Goal: Use online tool/utility: Utilize a website feature to perform a specific function

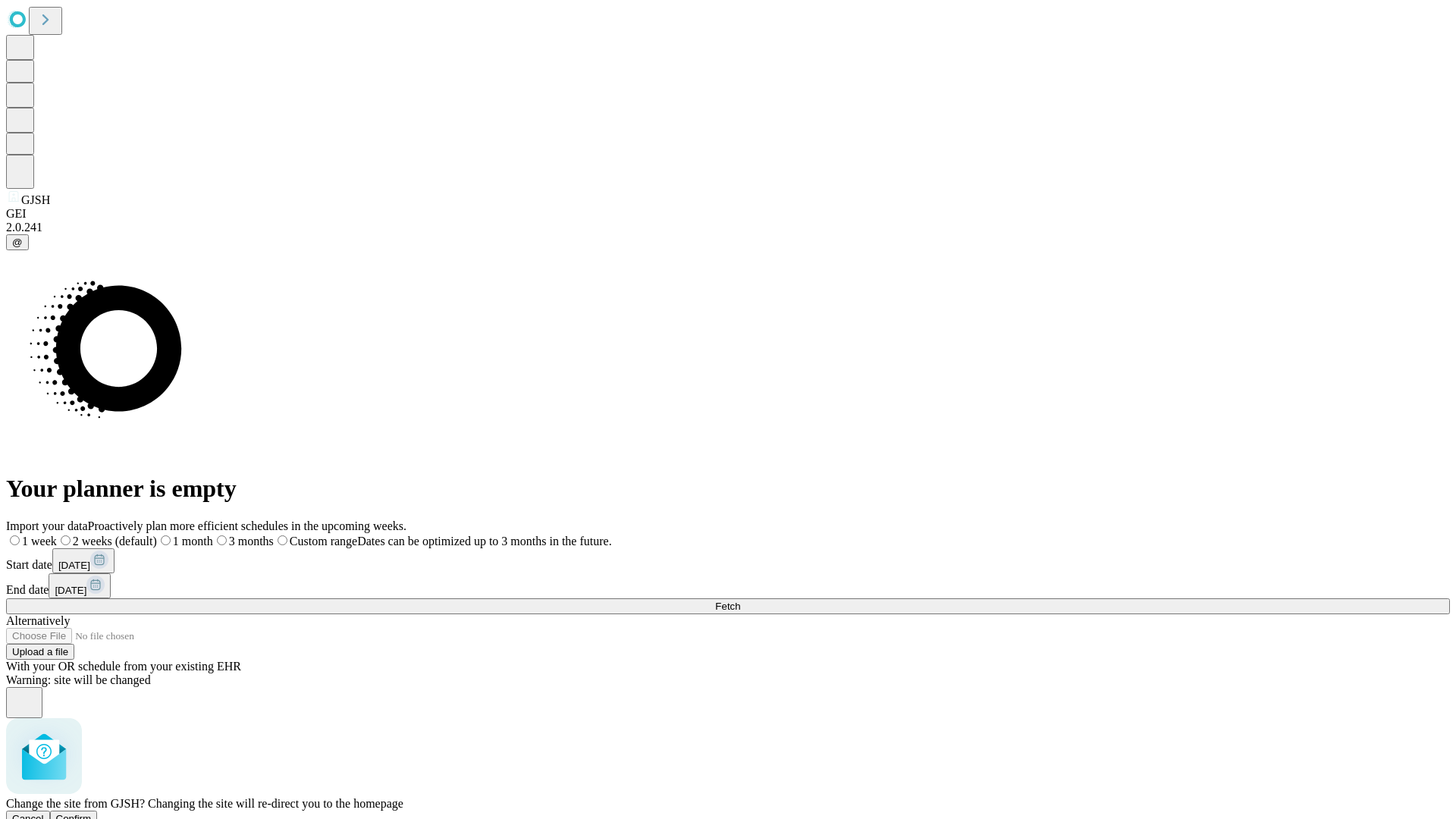
click at [92, 813] on span "Confirm" at bounding box center [74, 819] width 36 height 11
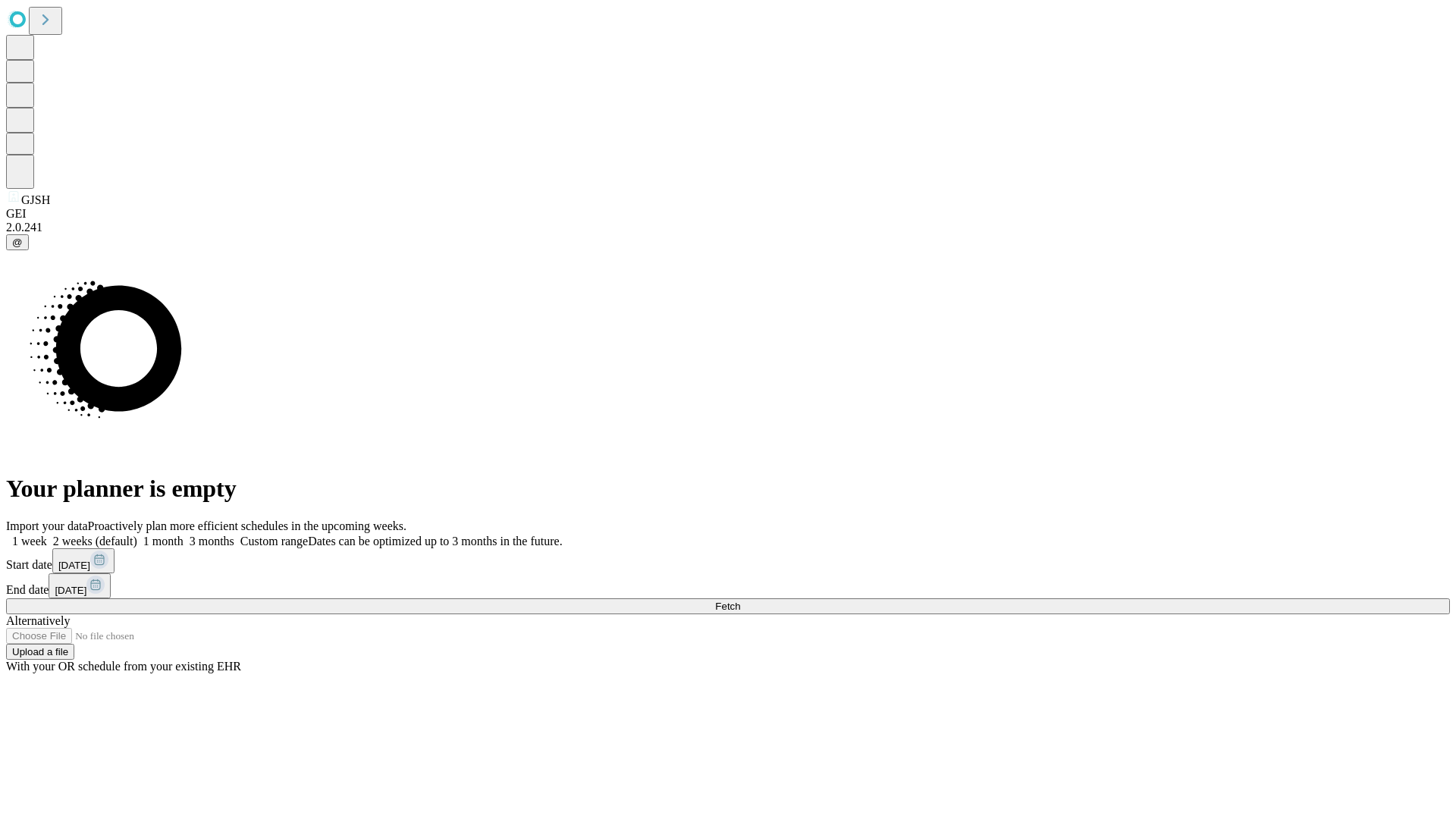
click at [184, 535] on label "1 month" at bounding box center [160, 542] width 46 height 13
click at [740, 600] on span "Fetch" at bounding box center [727, 606] width 25 height 11
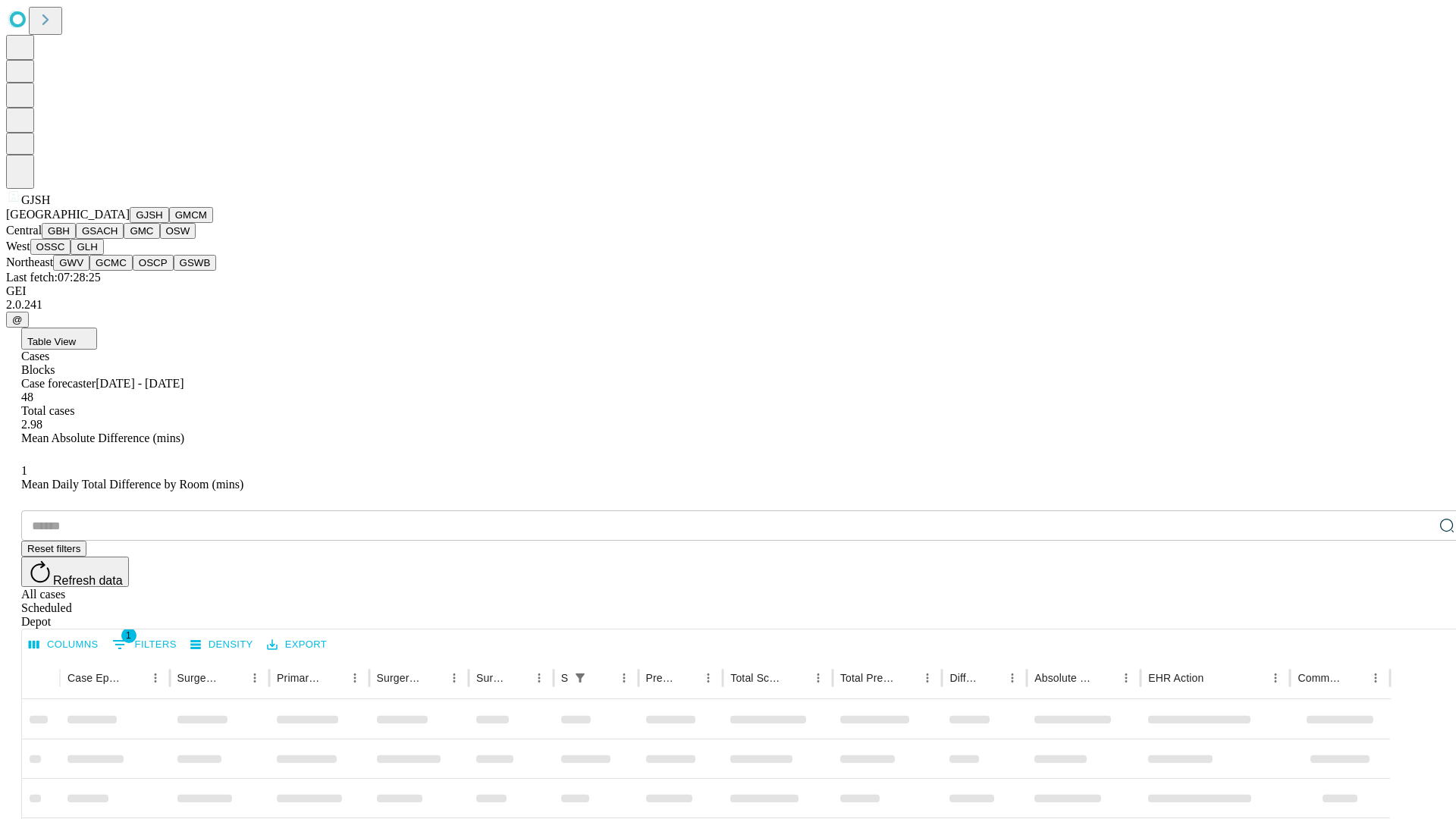
click at [169, 223] on button "GMCM" at bounding box center [191, 215] width 44 height 16
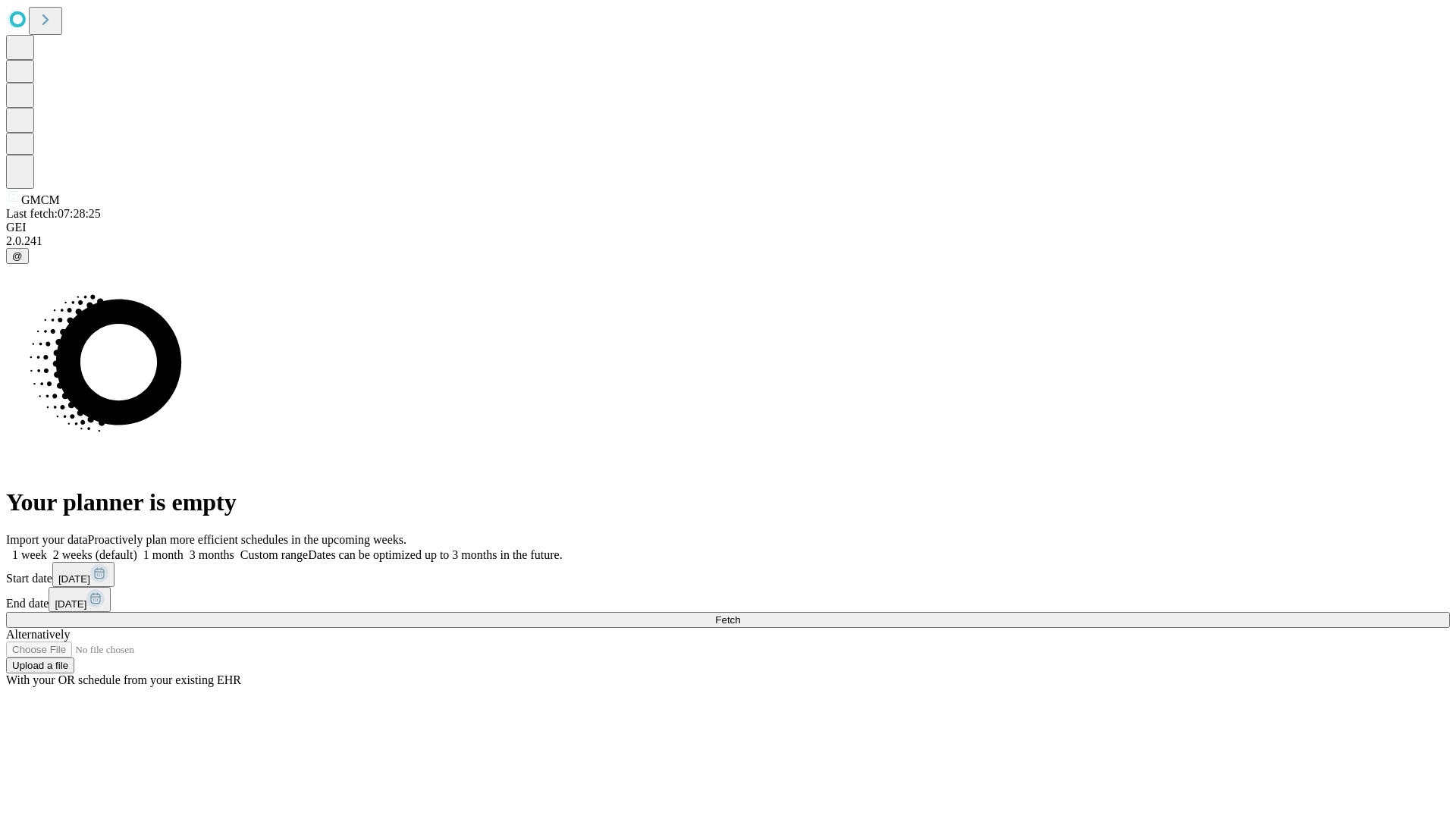
click at [184, 548] on label "1 month" at bounding box center [160, 555] width 46 height 13
click at [740, 614] on span "Fetch" at bounding box center [727, 620] width 25 height 11
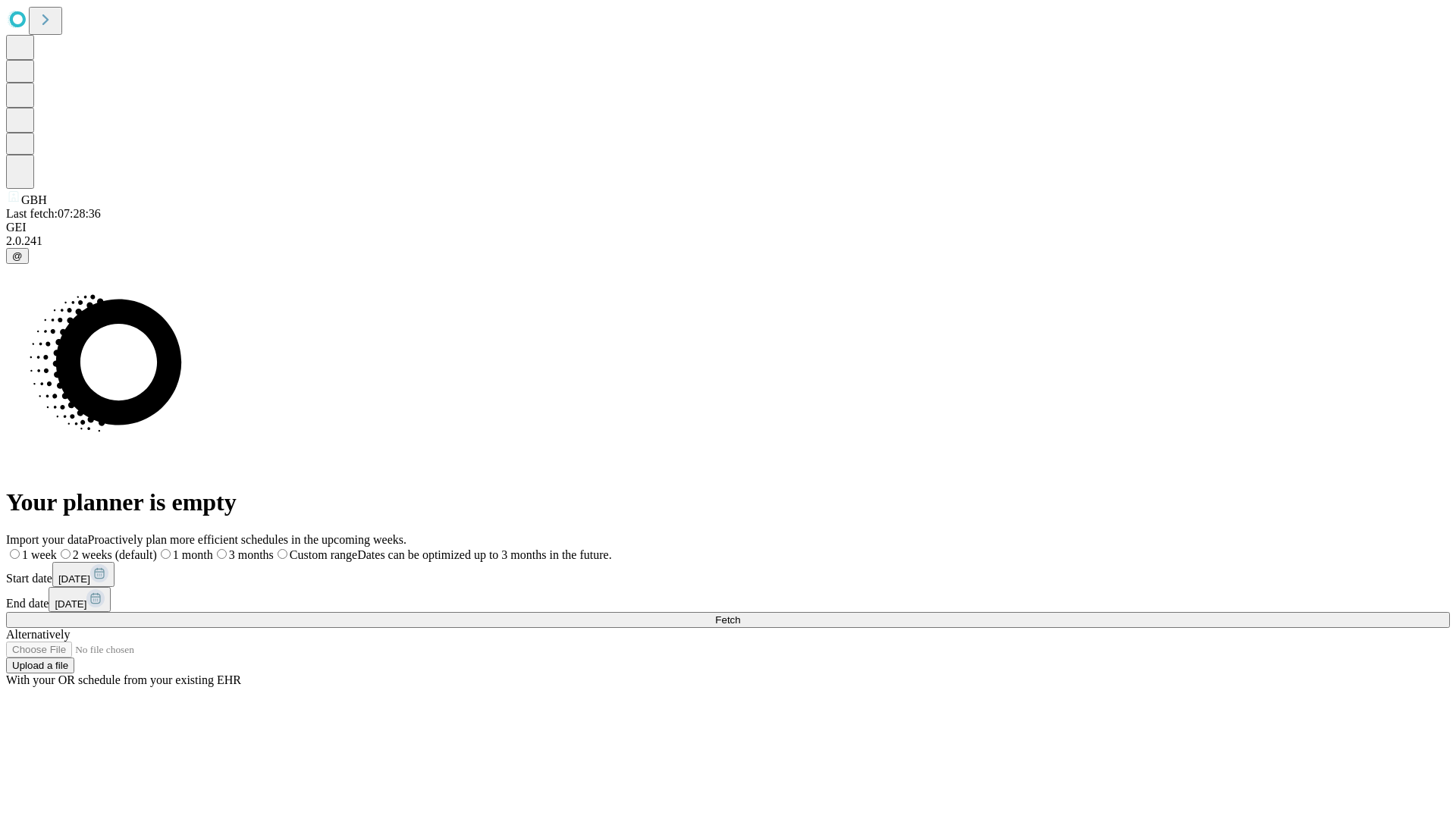
click at [213, 548] on label "1 month" at bounding box center [185, 555] width 56 height 13
click at [740, 614] on span "Fetch" at bounding box center [727, 620] width 25 height 11
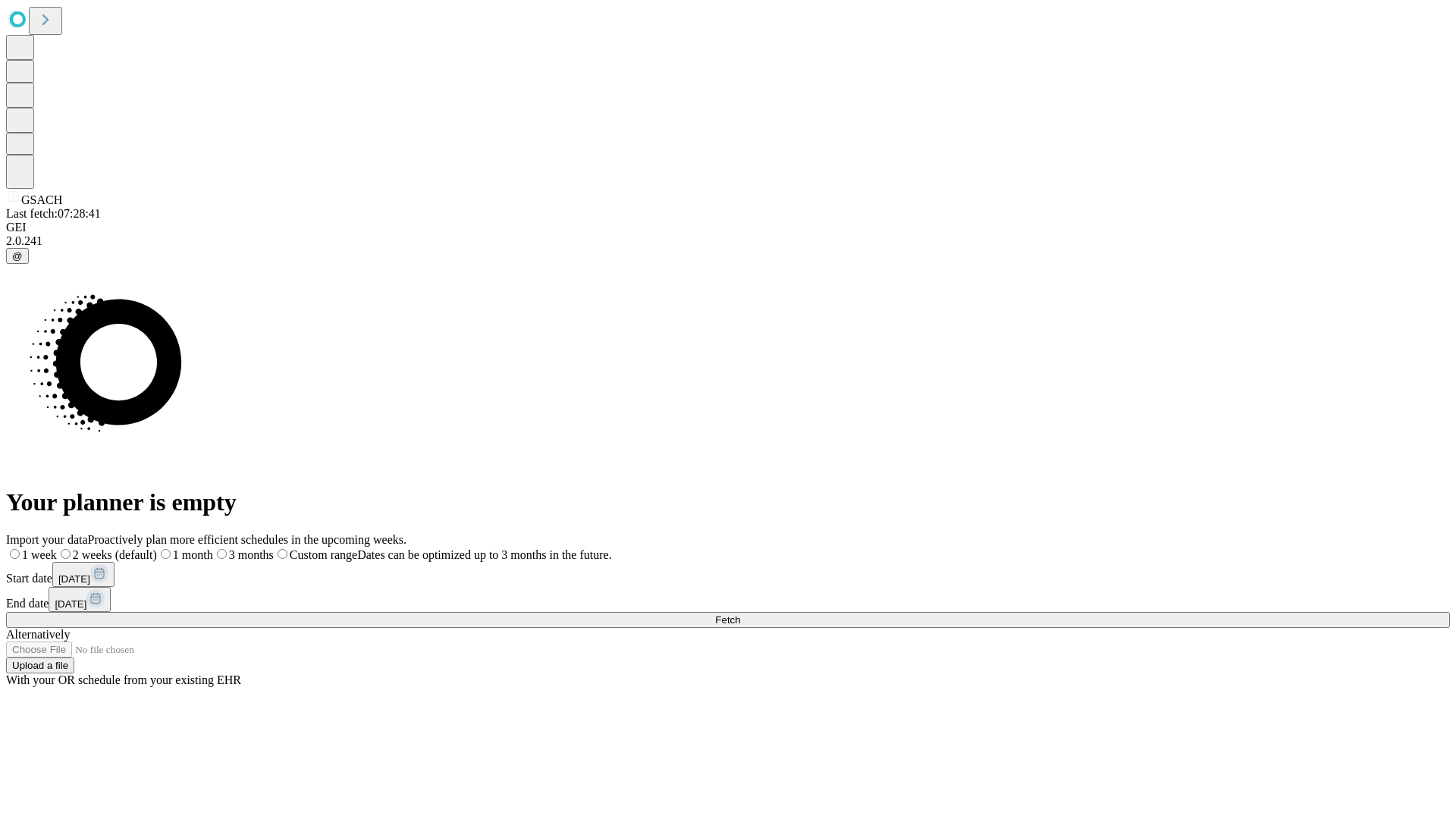
click at [213, 548] on label "1 month" at bounding box center [185, 555] width 56 height 13
click at [740, 614] on span "Fetch" at bounding box center [727, 620] width 25 height 11
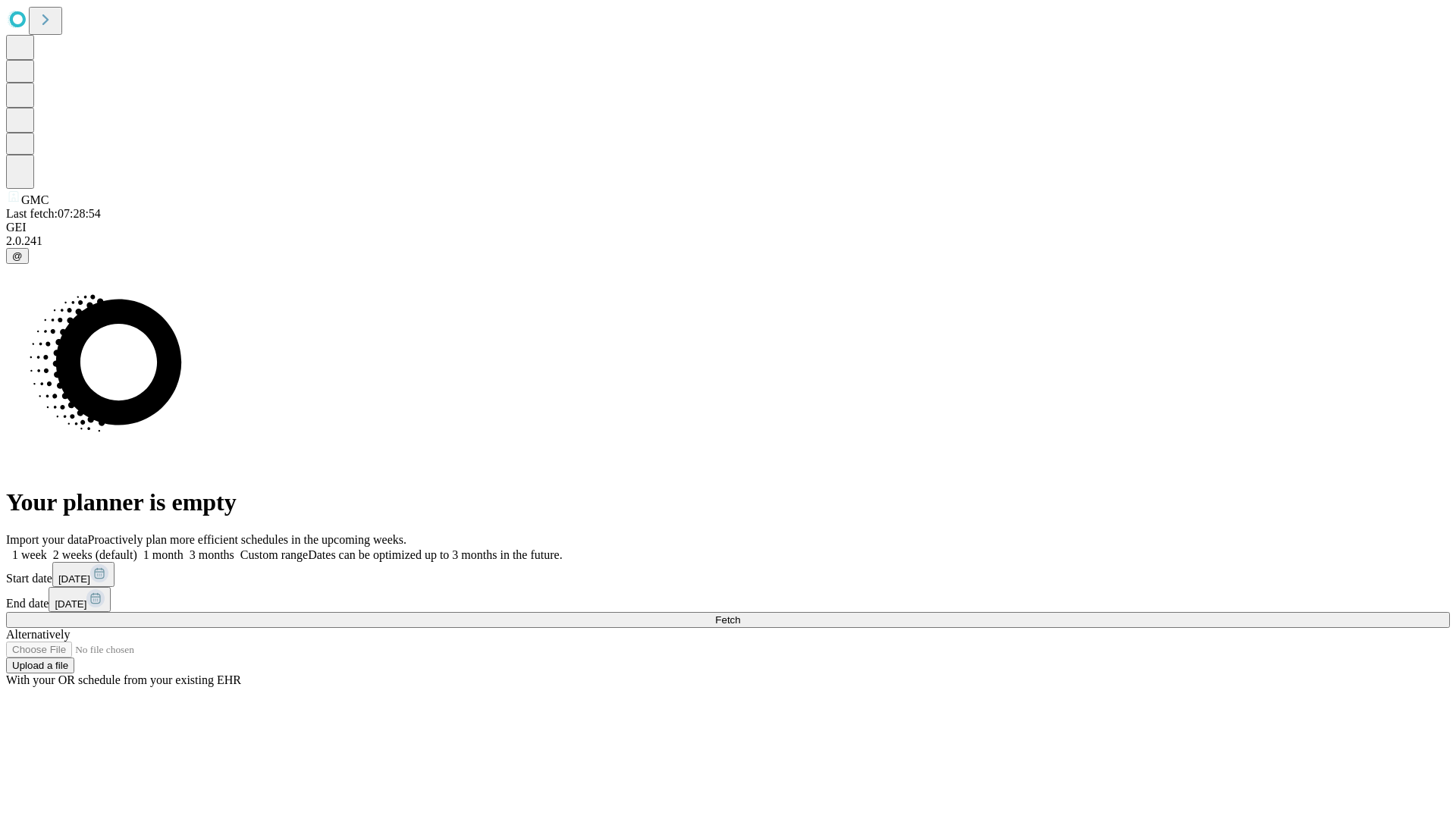
click at [184, 548] on label "1 month" at bounding box center [160, 555] width 46 height 13
click at [740, 614] on span "Fetch" at bounding box center [727, 620] width 25 height 11
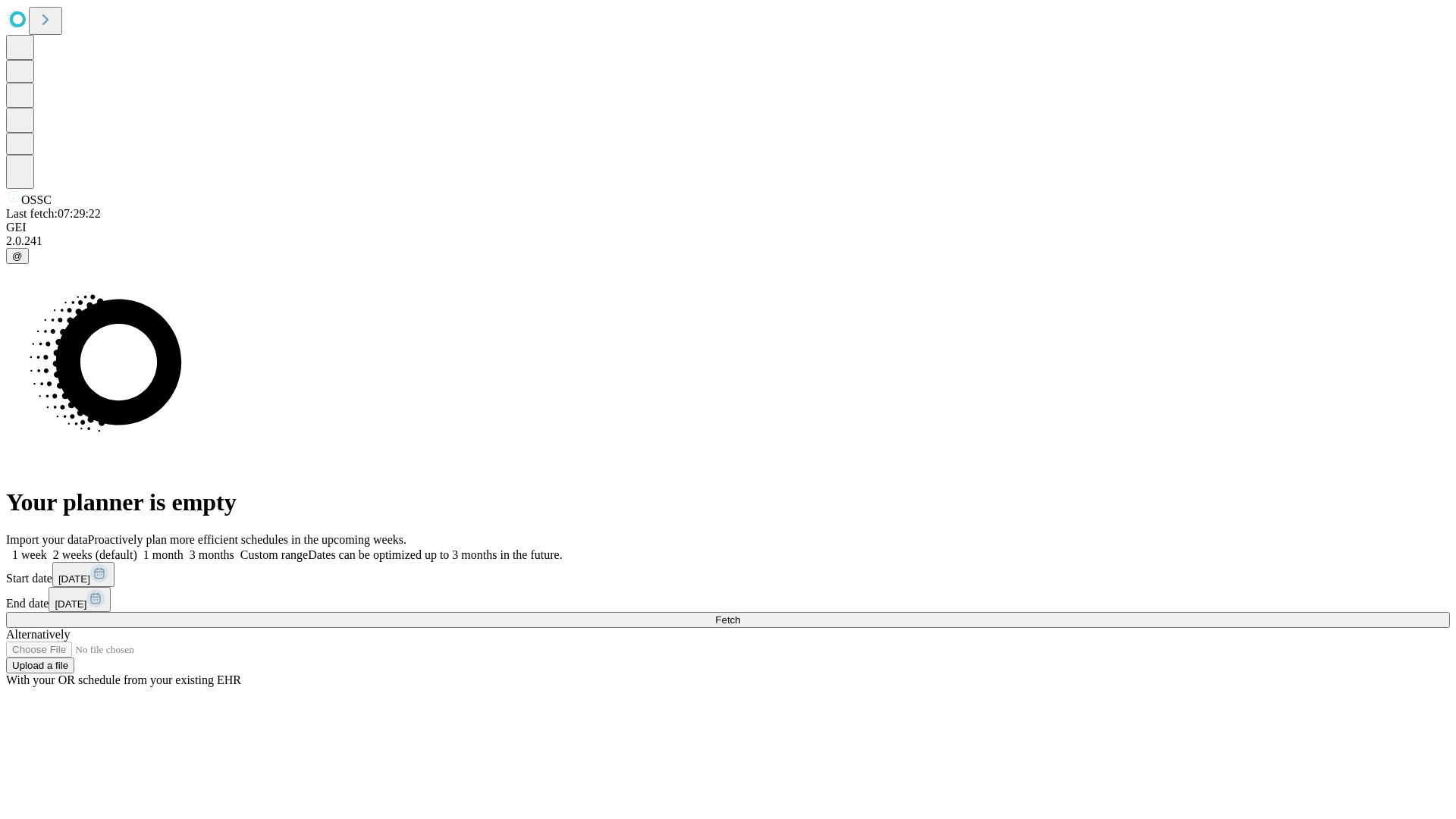
click at [184, 548] on label "1 month" at bounding box center [160, 555] width 46 height 13
click at [740, 614] on span "Fetch" at bounding box center [727, 620] width 25 height 11
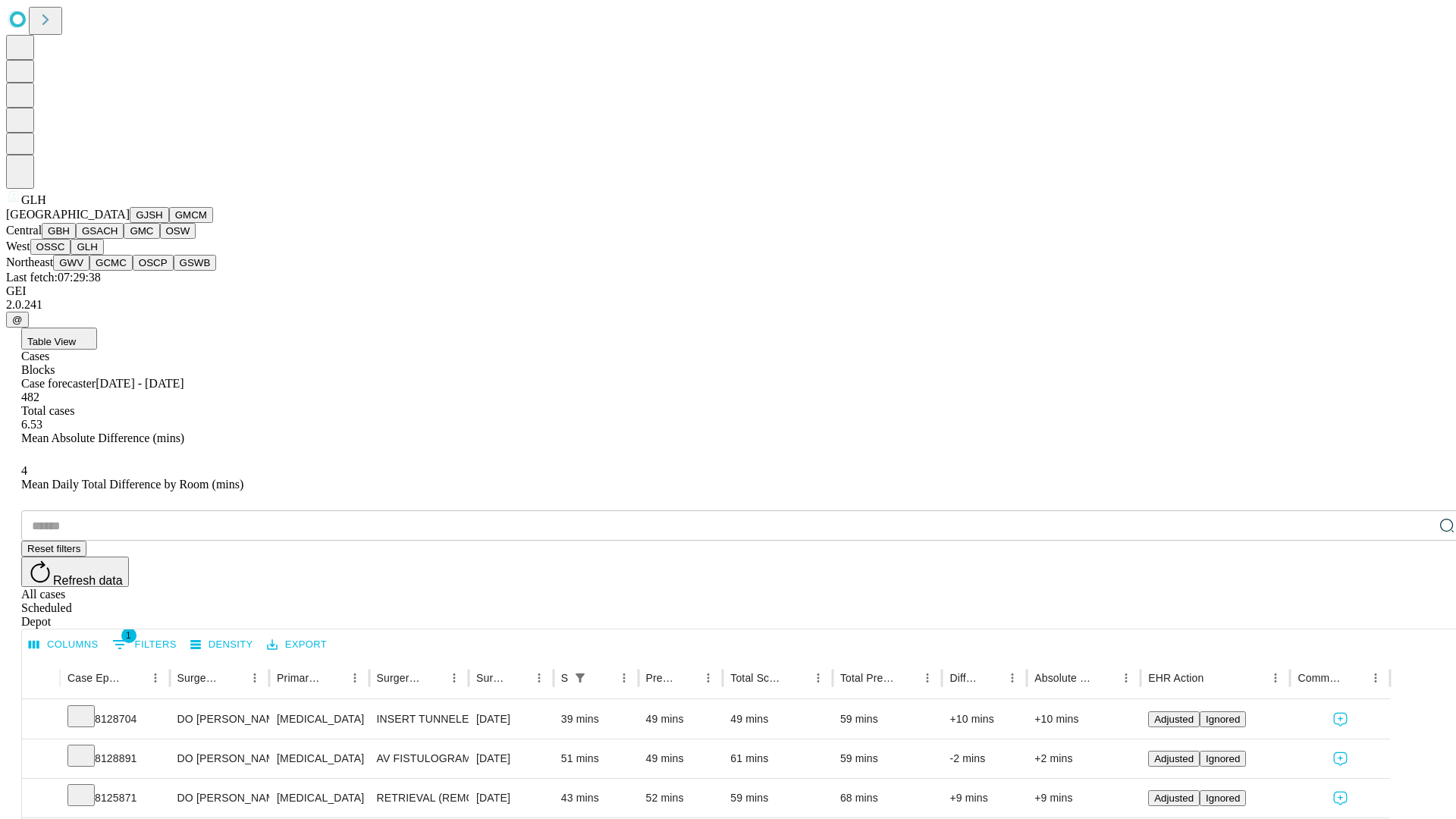
click at [90, 271] on button "GWV" at bounding box center [71, 262] width 36 height 16
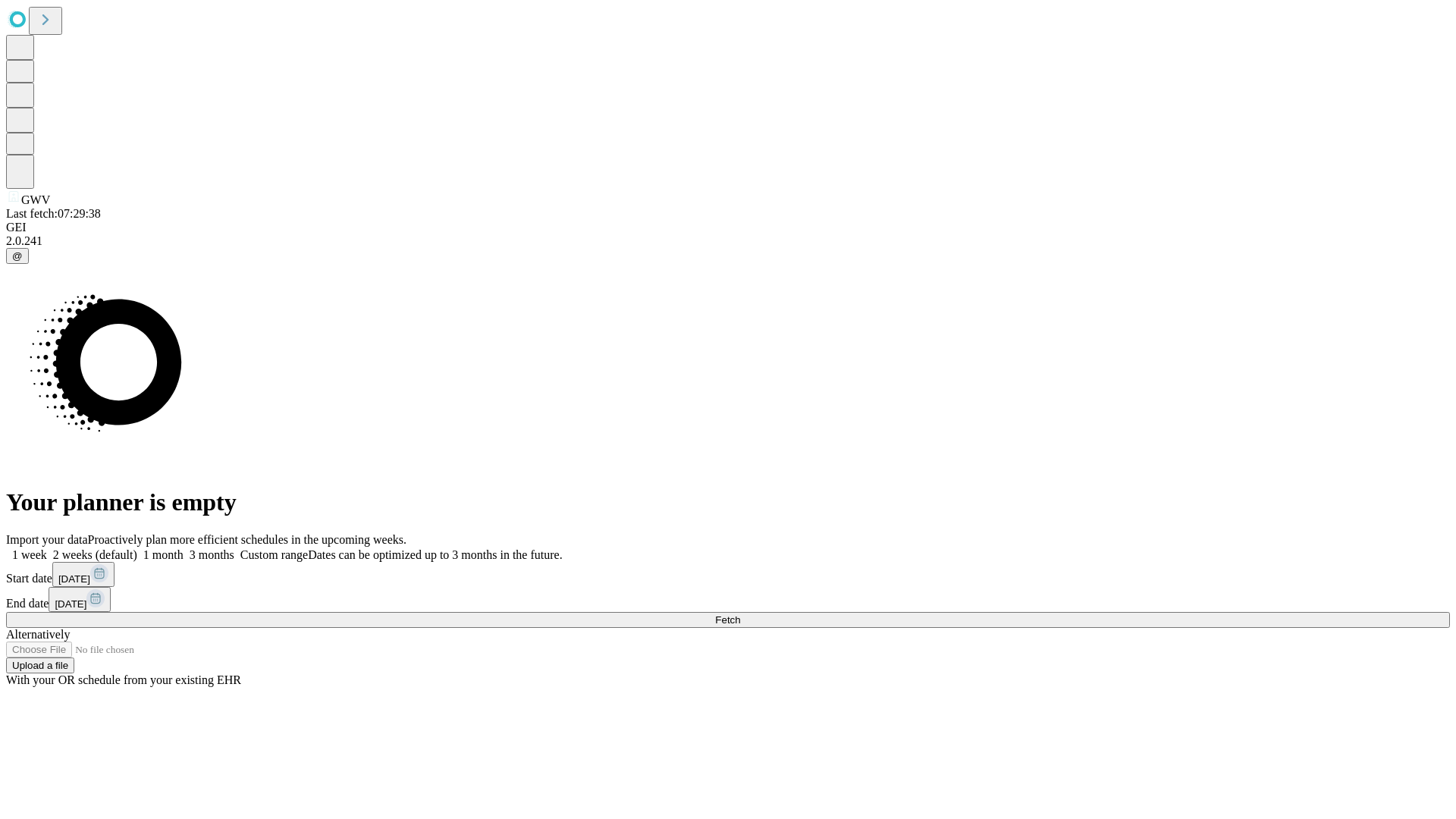
click at [184, 548] on label "1 month" at bounding box center [160, 555] width 46 height 13
click at [740, 614] on span "Fetch" at bounding box center [727, 620] width 25 height 11
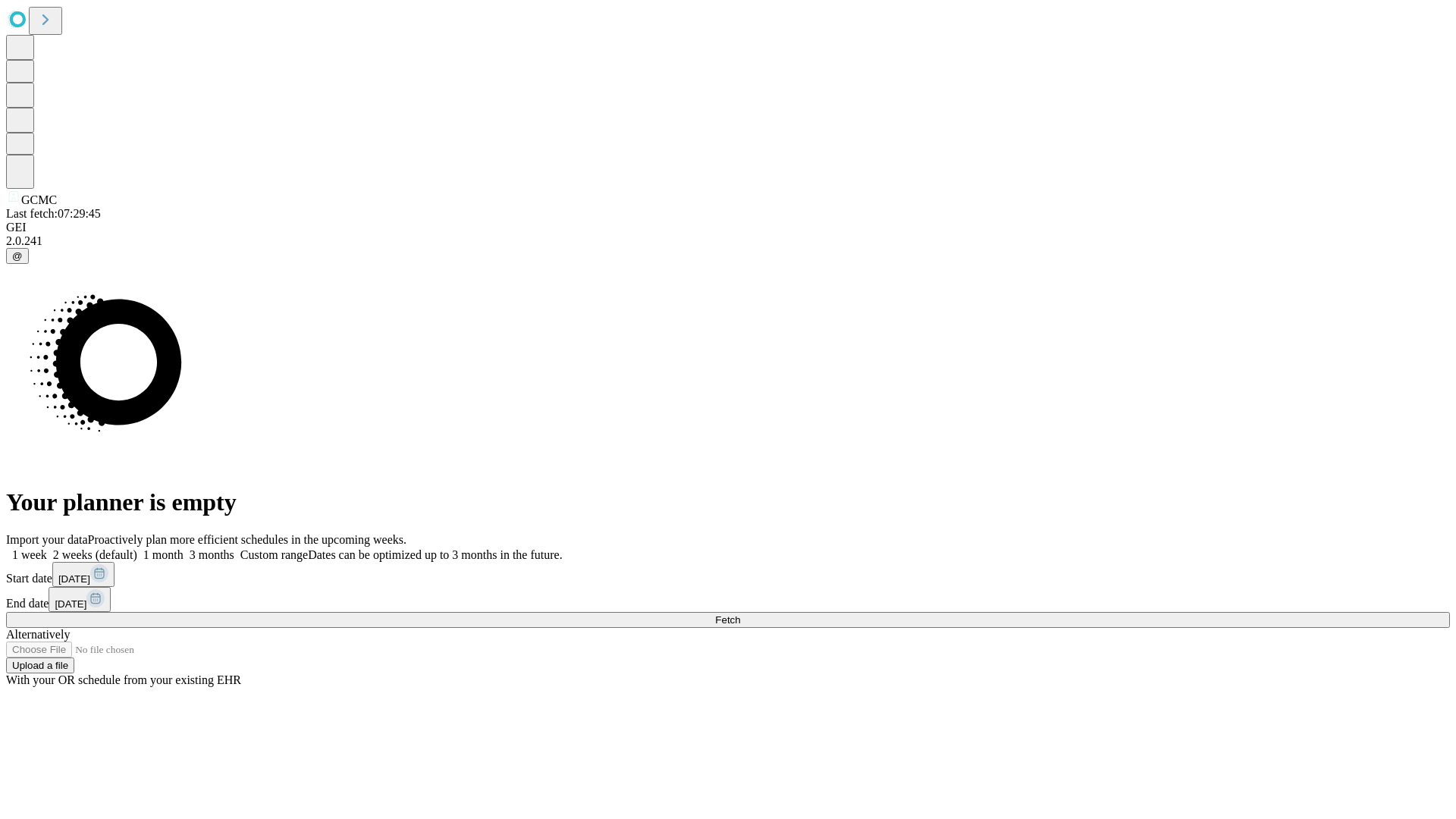
click at [184, 548] on label "1 month" at bounding box center [160, 555] width 46 height 13
click at [740, 614] on span "Fetch" at bounding box center [727, 620] width 25 height 11
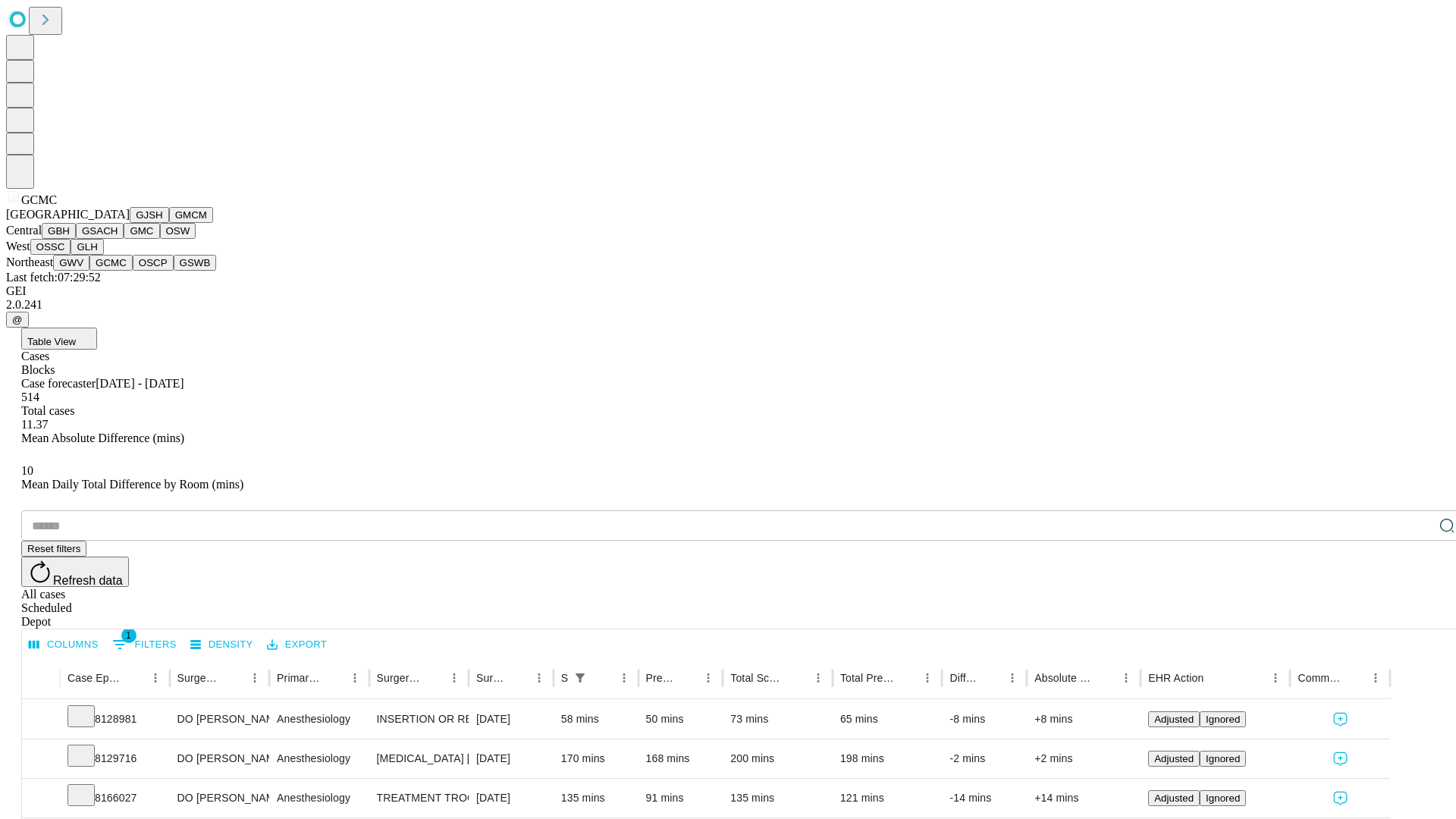
click at [133, 271] on button "OSCP" at bounding box center [152, 262] width 41 height 16
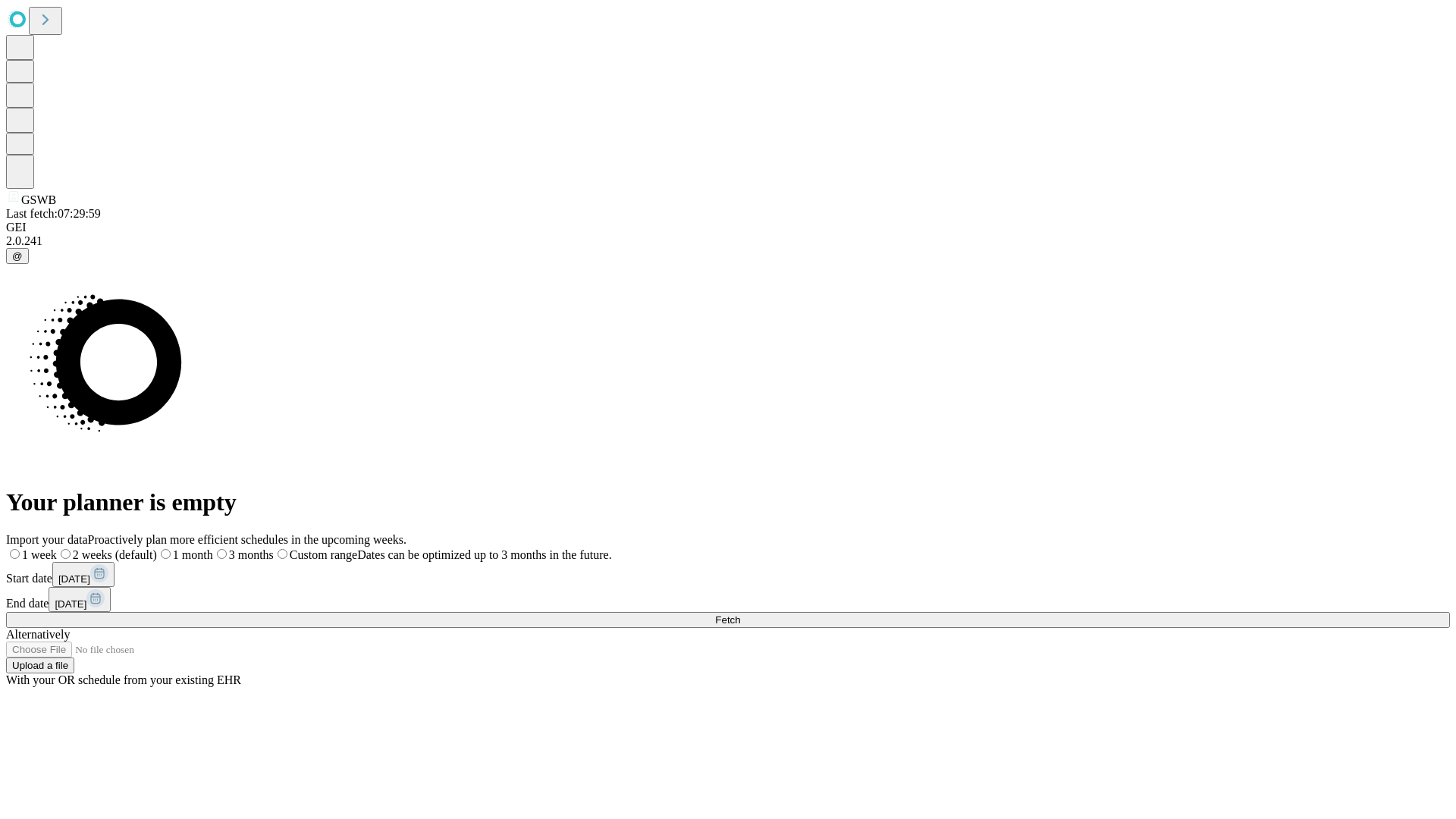
click at [740, 614] on span "Fetch" at bounding box center [727, 620] width 25 height 11
